Goal: Communication & Community: Answer question/provide support

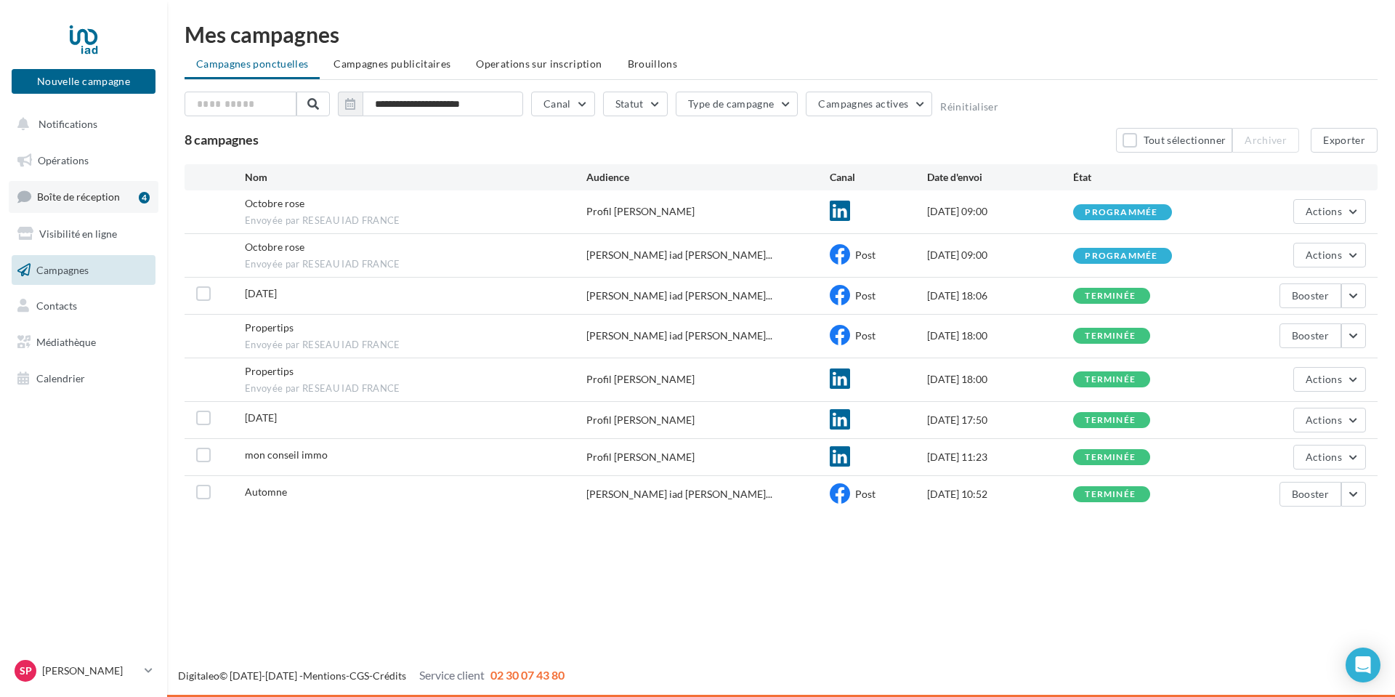
click at [84, 195] on span "Boîte de réception" at bounding box center [78, 196] width 83 height 12
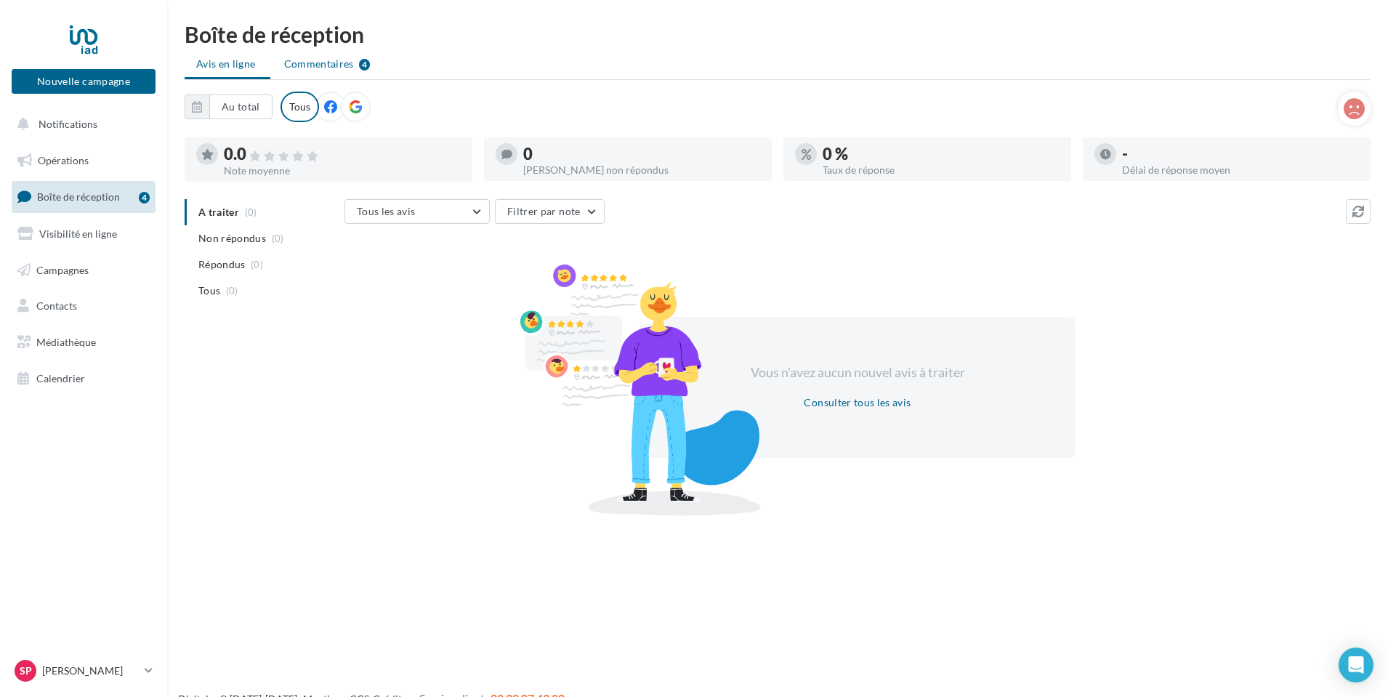
click at [307, 58] on span "Commentaires" at bounding box center [319, 64] width 70 height 15
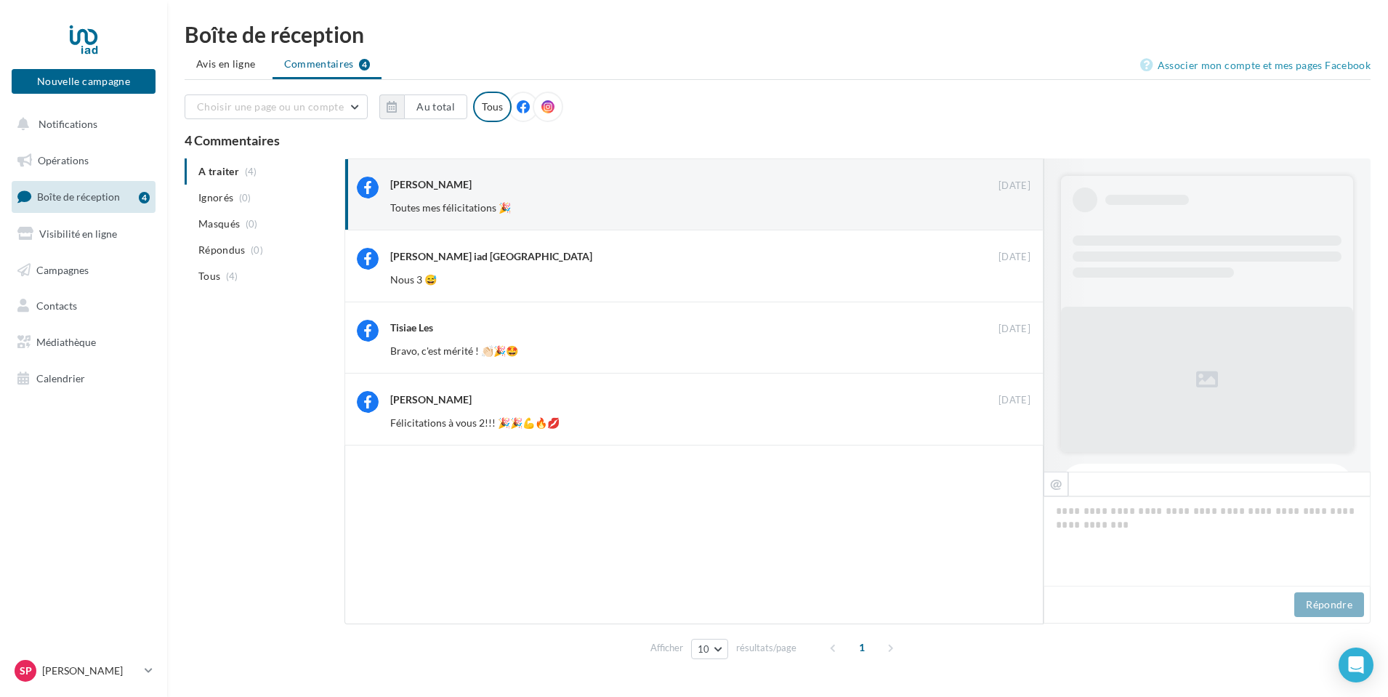
scroll to position [679, 0]
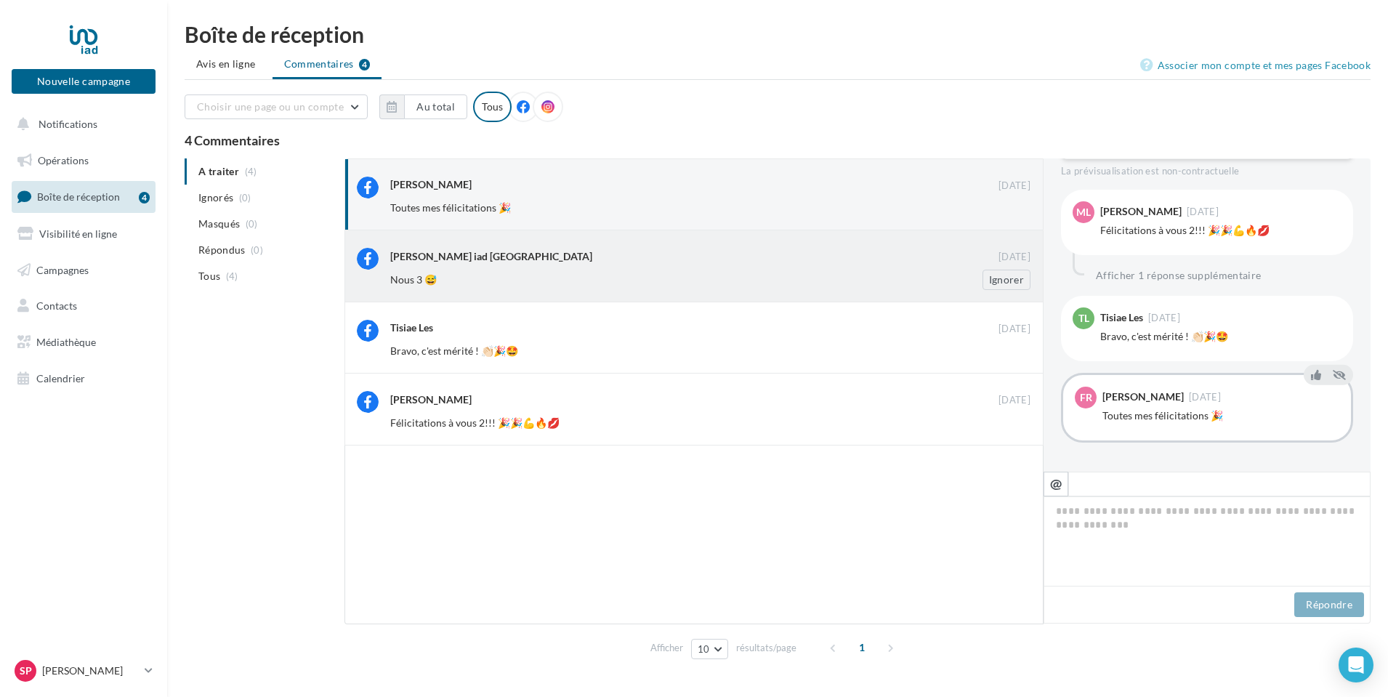
click at [671, 300] on div "[PERSON_NAME] iad [GEOGRAPHIC_DATA] [DATE] Nous 3 😅 Ignorer" at bounding box center [693, 265] width 699 height 71
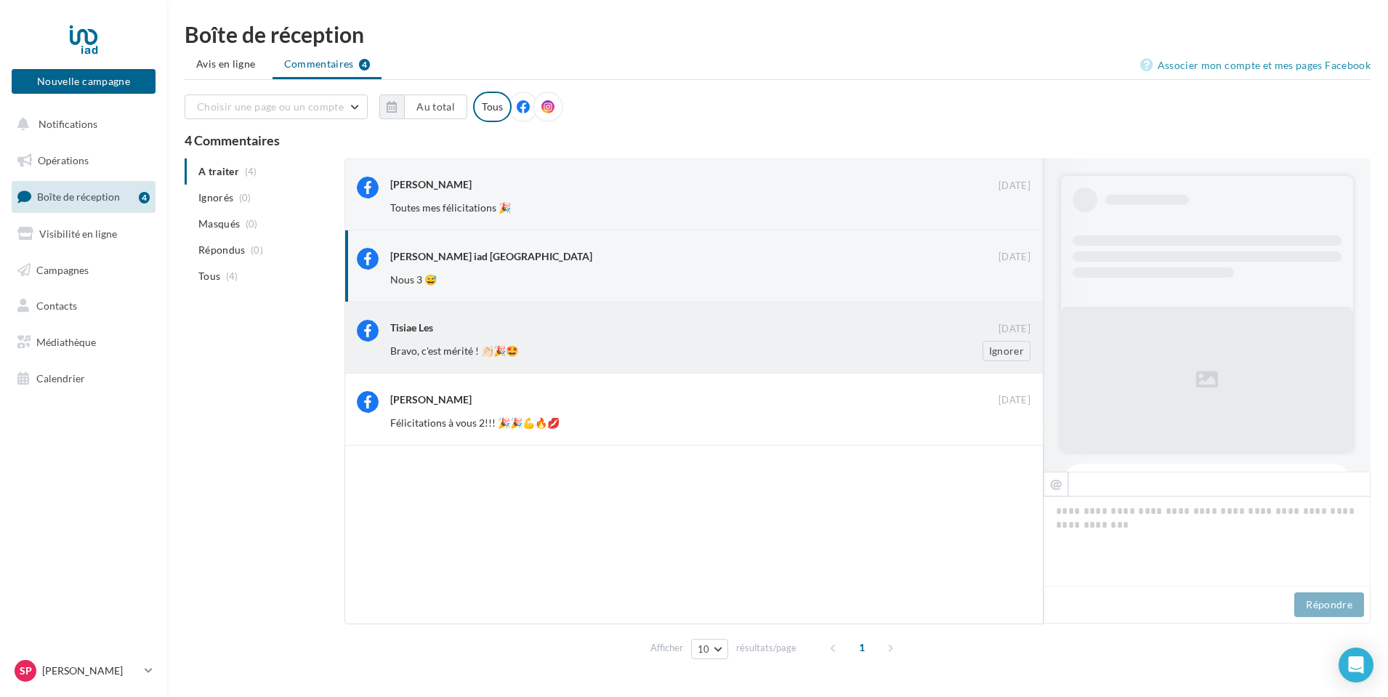
click at [634, 355] on div "Bravo, c'est mérité ! 👏🏻🎉🤩" at bounding box center [663, 351] width 546 height 15
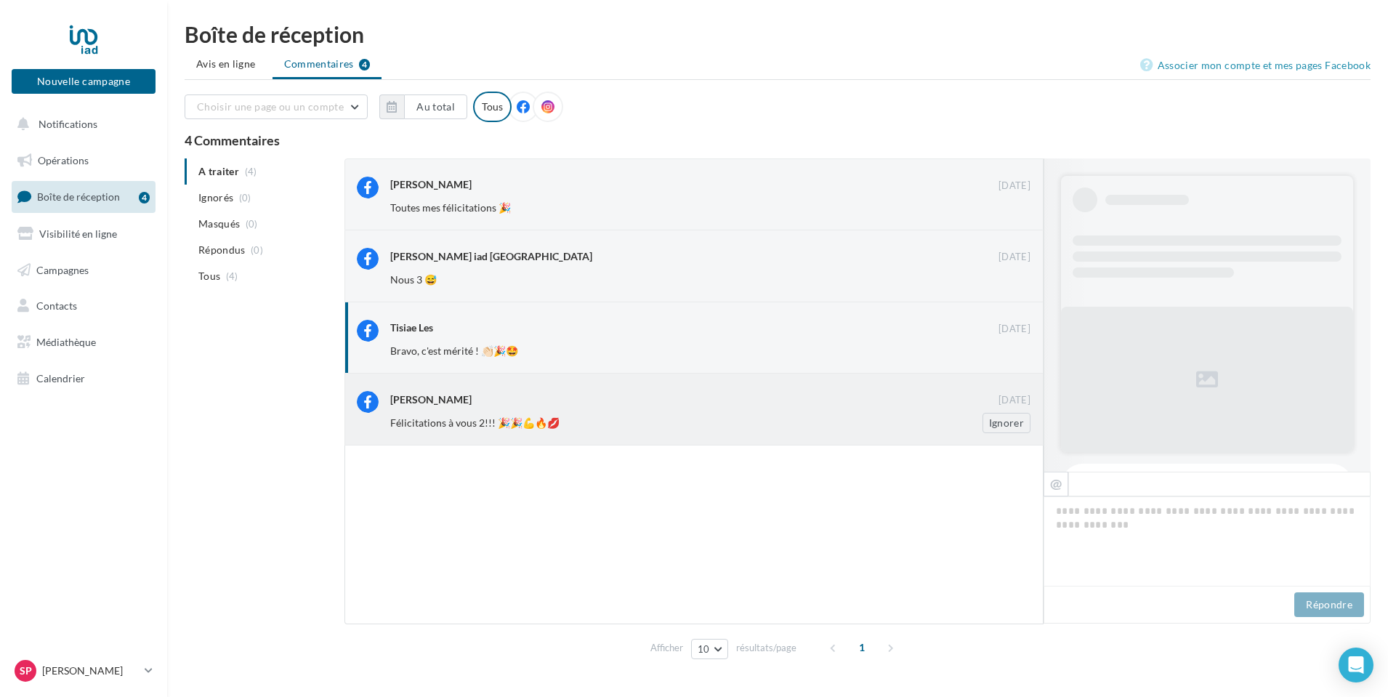
click at [628, 408] on div "[PERSON_NAME]" at bounding box center [694, 400] width 608 height 18
click at [1012, 429] on button "Ignorer" at bounding box center [1006, 423] width 48 height 20
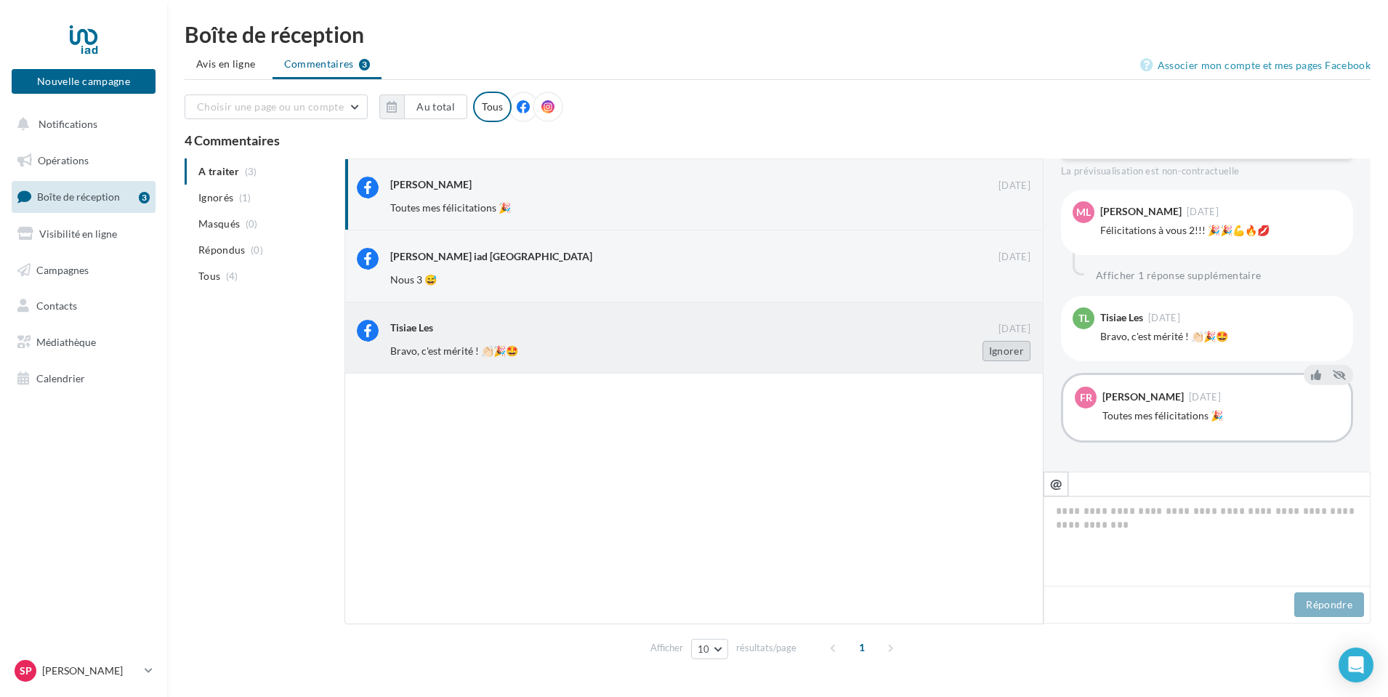
click at [1012, 348] on button "Ignorer" at bounding box center [1006, 351] width 48 height 20
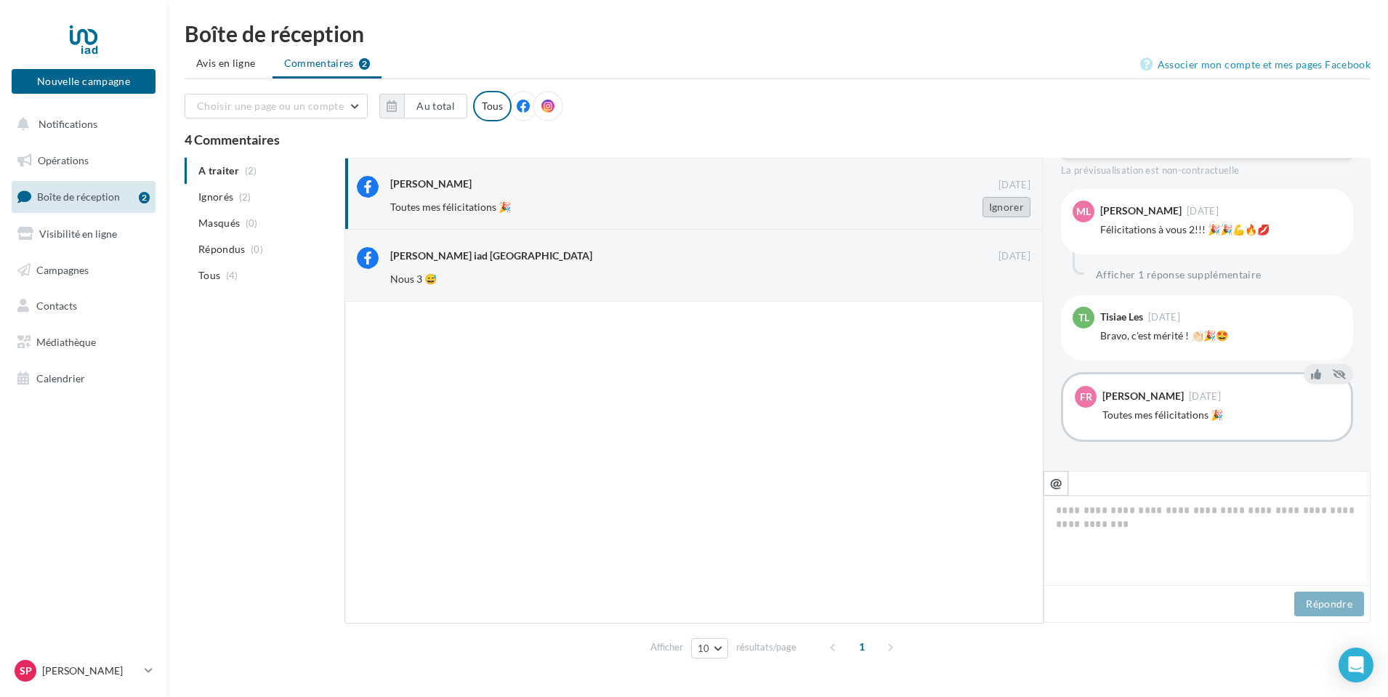
click at [1006, 204] on button "Ignorer" at bounding box center [1006, 207] width 48 height 20
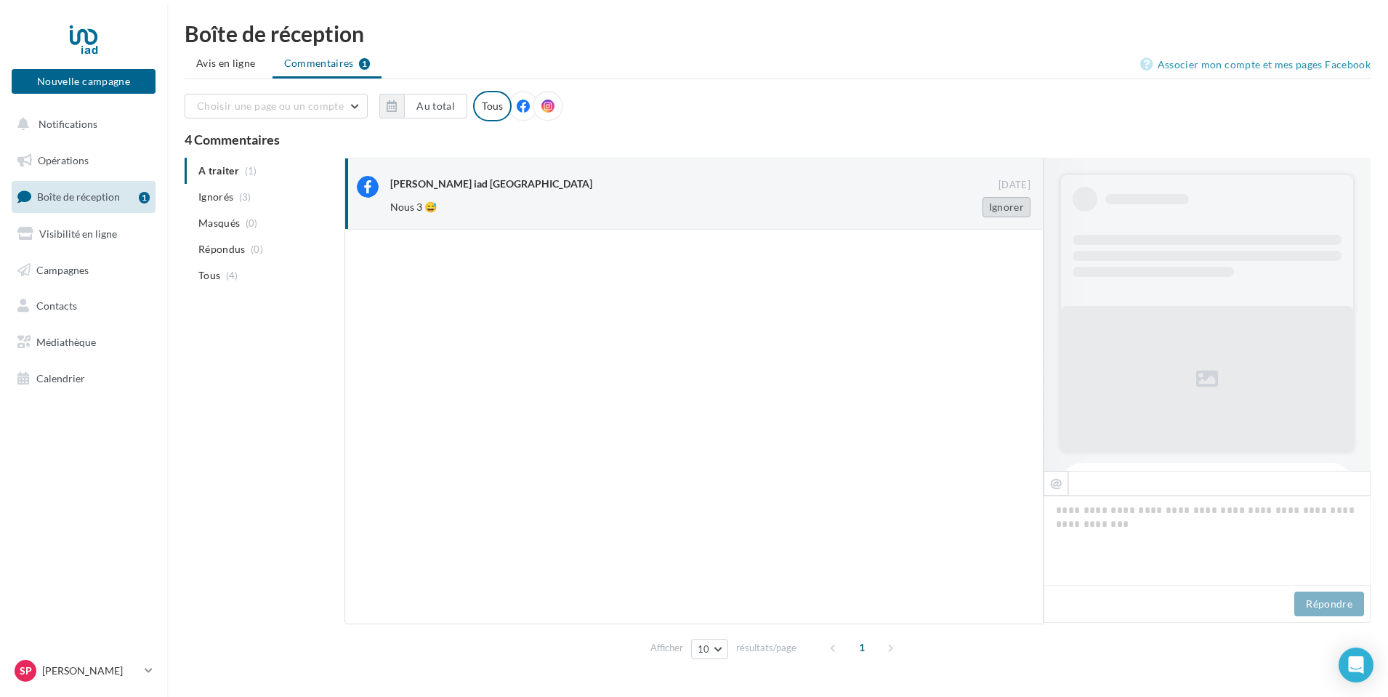
click at [1004, 209] on button "Ignorer" at bounding box center [1006, 207] width 48 height 20
